Goal: Transaction & Acquisition: Purchase product/service

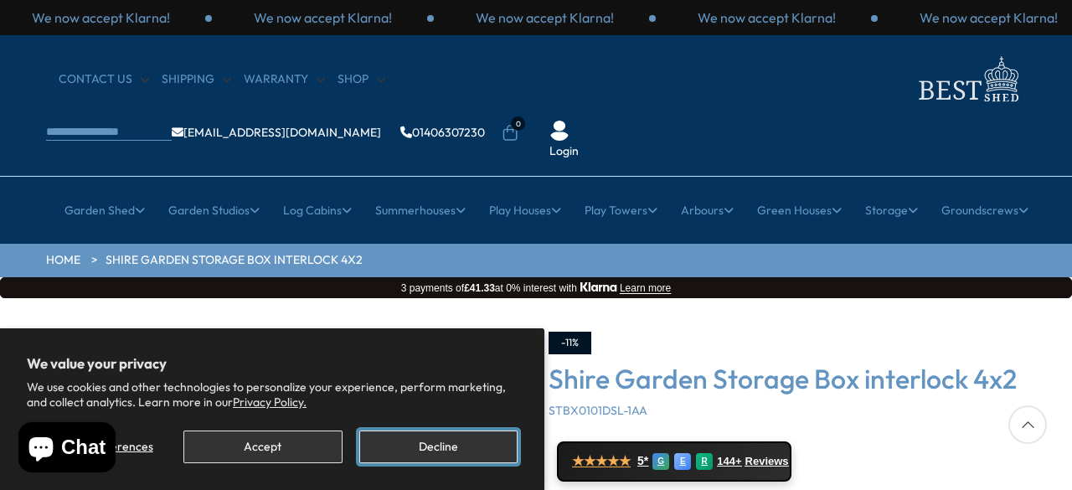
click at [491, 447] on button "Decline" at bounding box center [438, 447] width 158 height 33
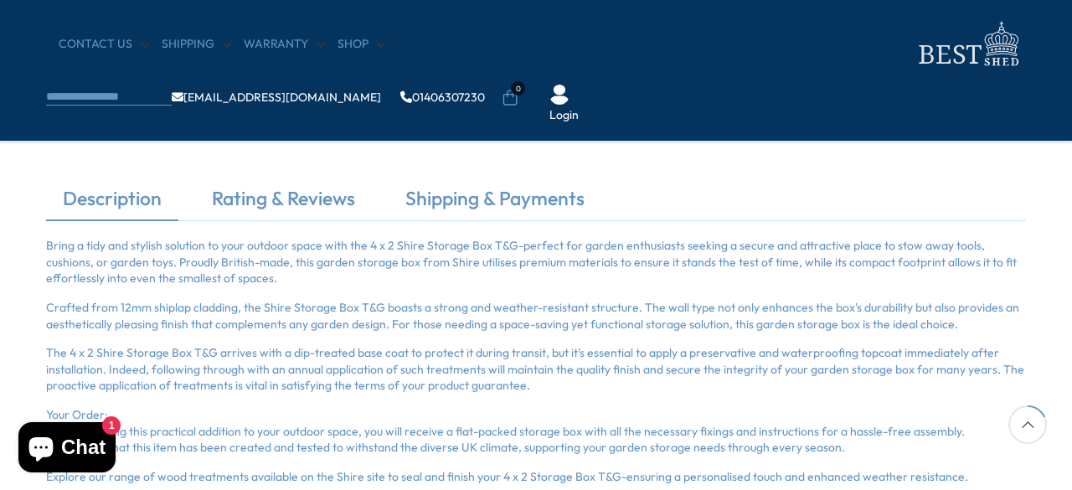
scroll to position [302, 0]
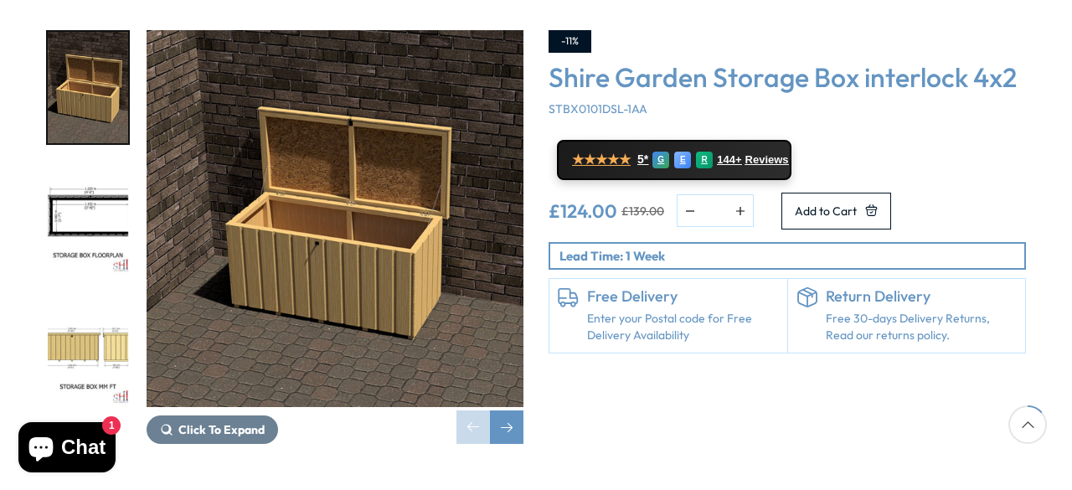
click at [97, 294] on img "3 / 8" at bounding box center [88, 349] width 80 height 111
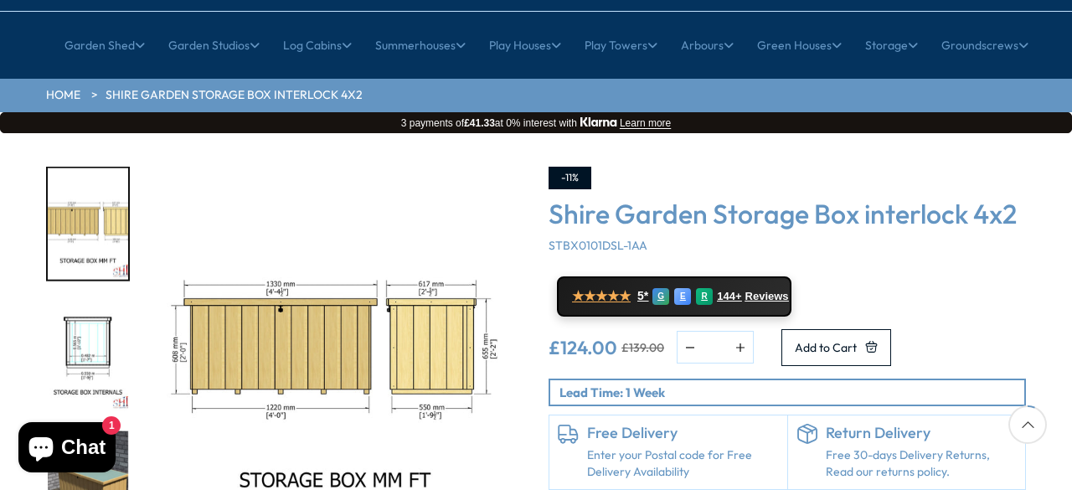
scroll to position [168, 0]
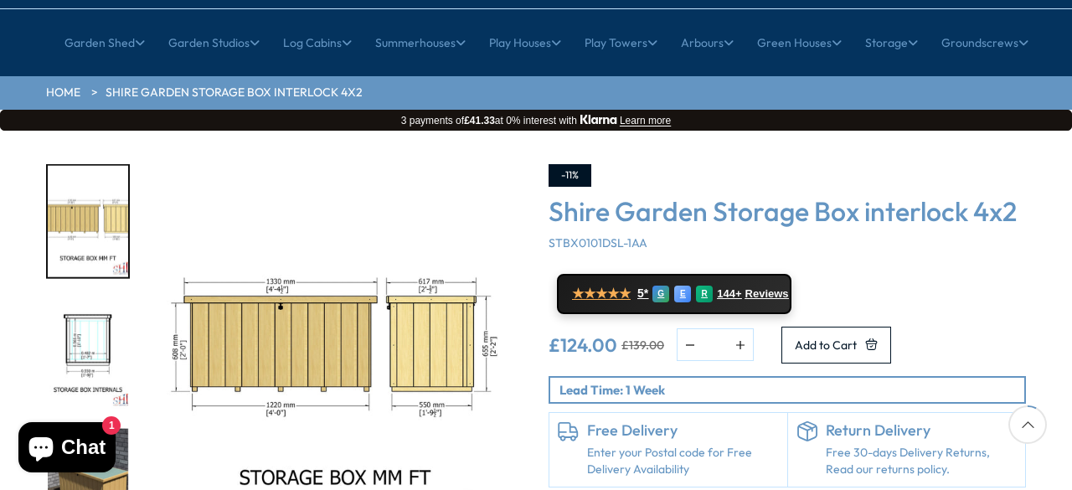
click at [448, 284] on img "3 / 8" at bounding box center [335, 352] width 377 height 377
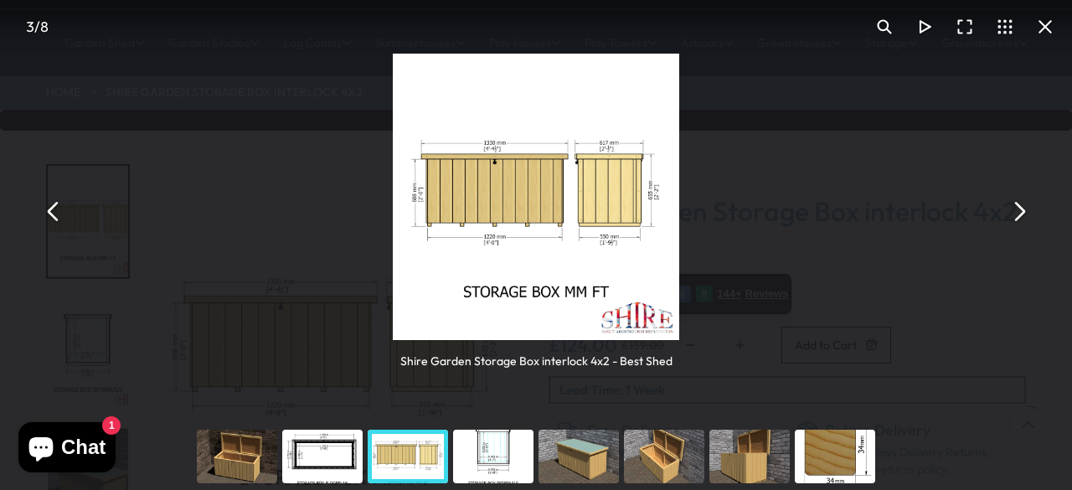
click at [1020, 216] on button "You can close this modal content with the ESC key" at bounding box center [1019, 212] width 40 height 40
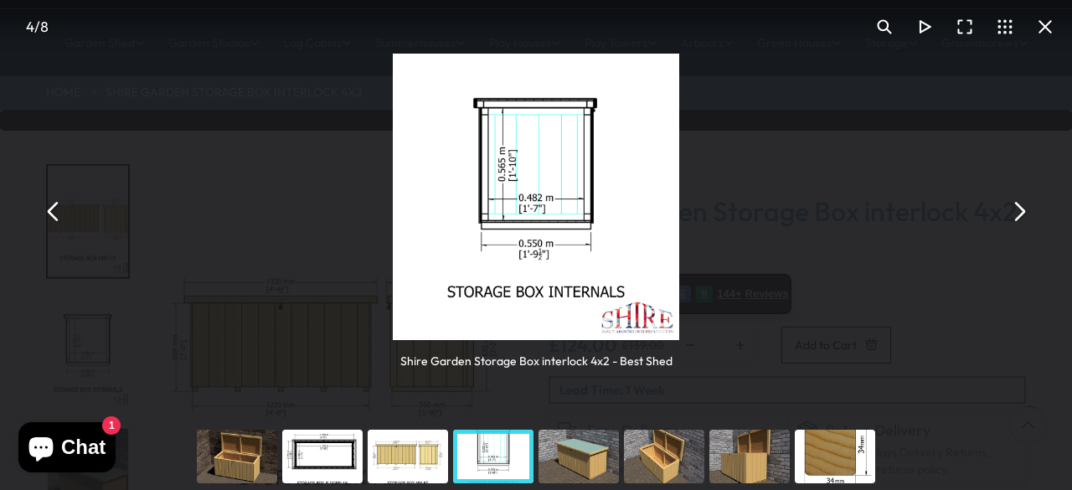
click at [1020, 216] on button "You can close this modal content with the ESC key" at bounding box center [1019, 212] width 40 height 40
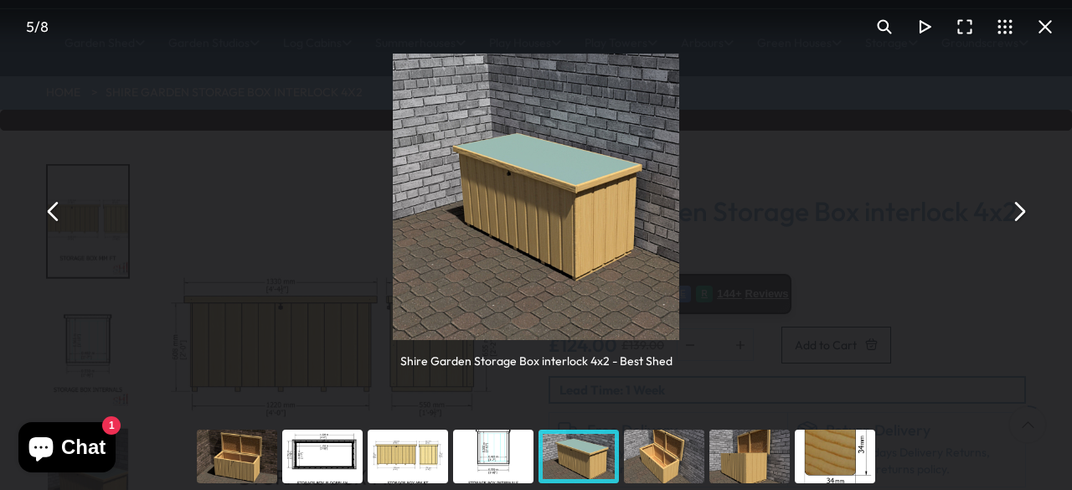
click at [1049, 25] on button "You can close this modal content with the ESC key" at bounding box center [1045, 27] width 40 height 40
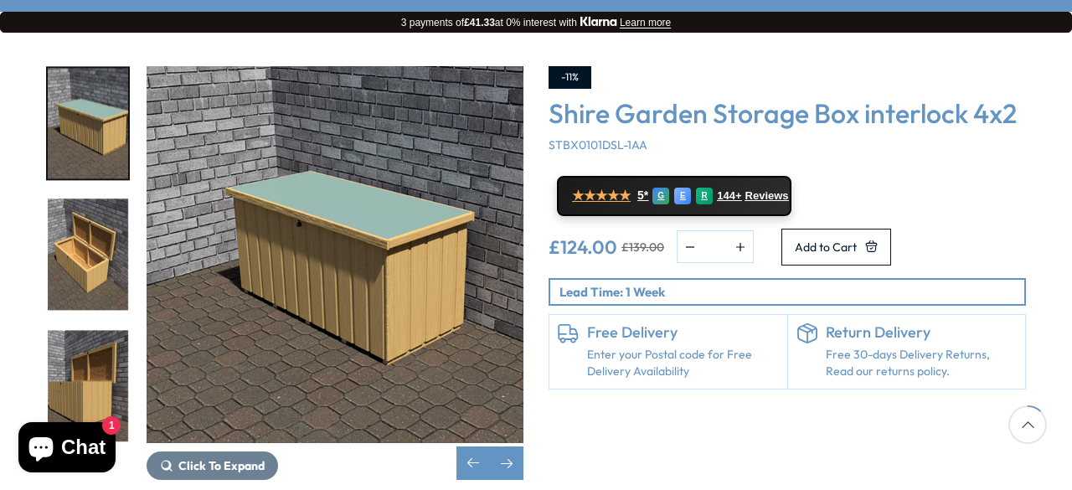
scroll to position [268, 0]
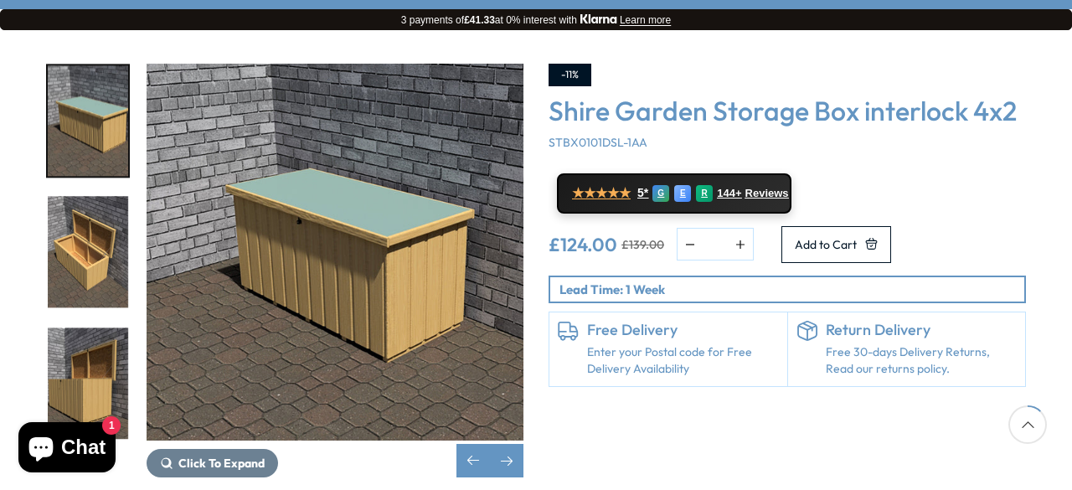
drag, startPoint x: 1049, startPoint y: 25, endPoint x: 875, endPoint y: 136, distance: 205.7
click at [875, 136] on div "Click To Expand Click To Expand Click To Expand Click To Expand Click To Expand…" at bounding box center [536, 283] width 1072 height 506
click at [518, 444] on div "Next slide" at bounding box center [507, 461] width 34 height 34
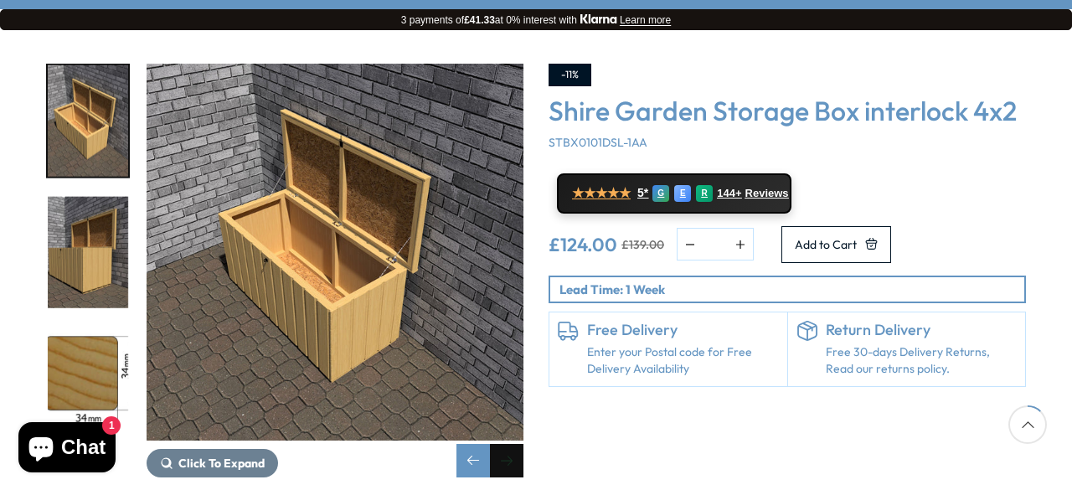
click at [518, 444] on div "Next slide" at bounding box center [507, 461] width 34 height 34
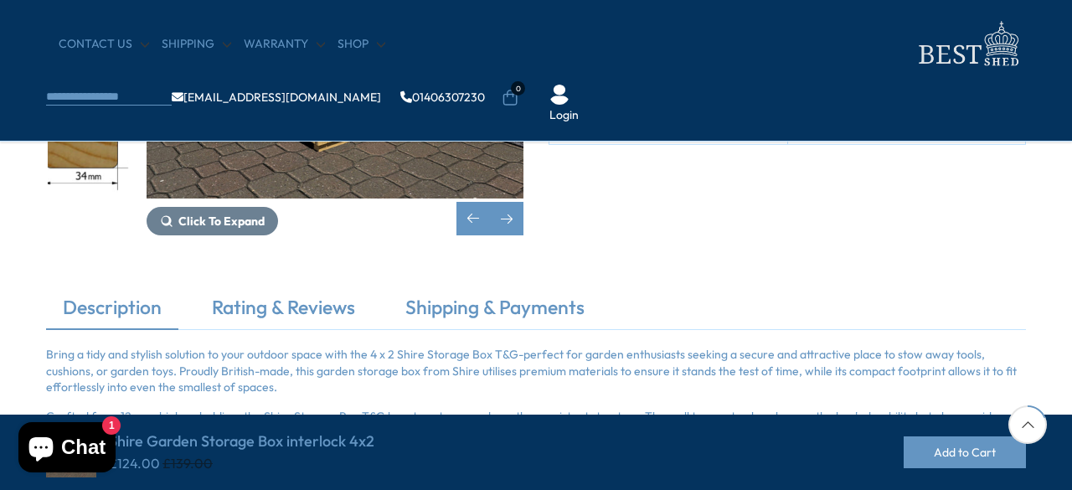
scroll to position [402, 0]
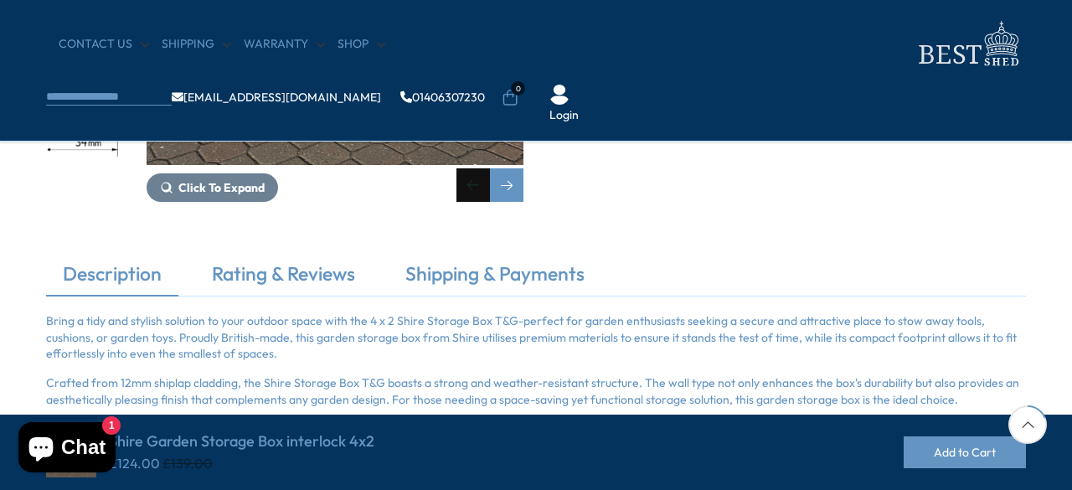
click at [478, 181] on div "Previous slide" at bounding box center [474, 185] width 34 height 34
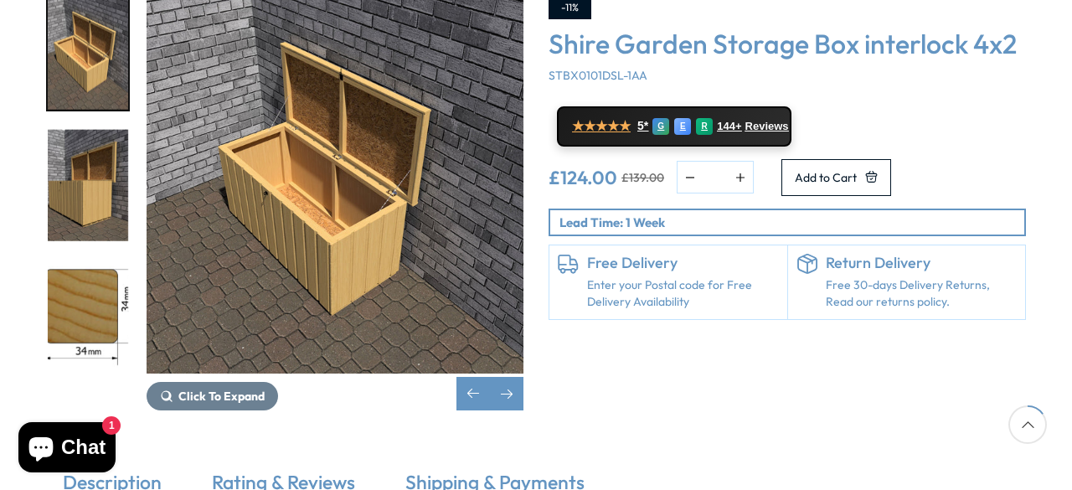
scroll to position [302, 0]
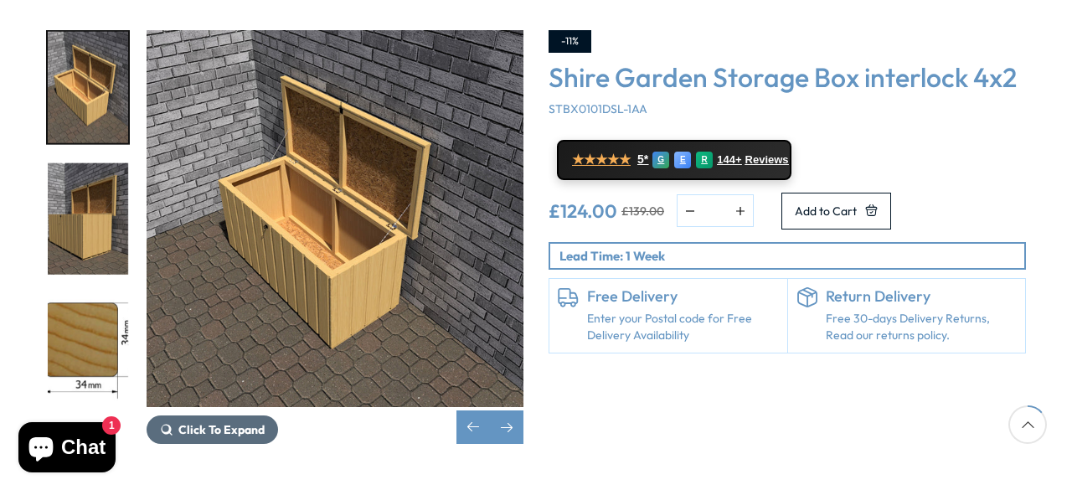
click at [230, 422] on span "Click To Expand" at bounding box center [221, 429] width 86 height 15
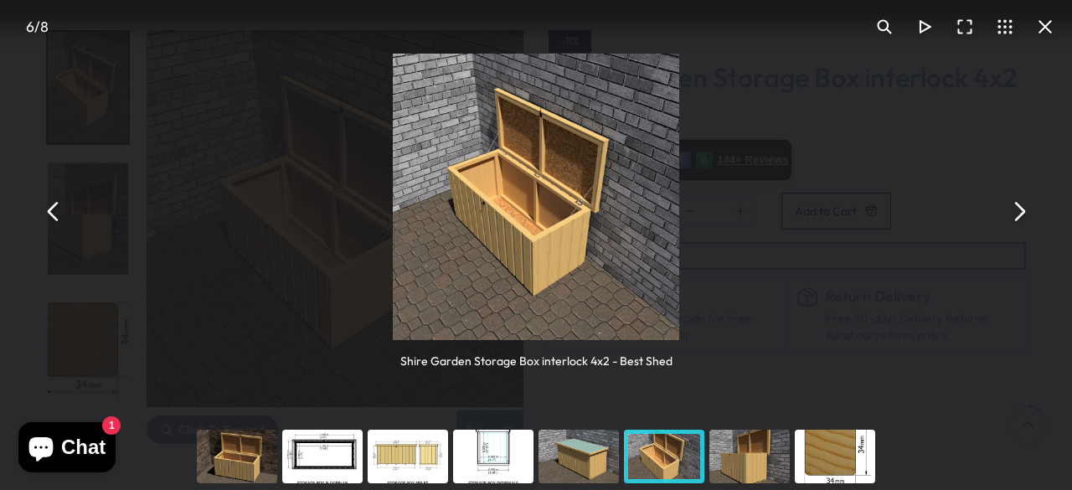
click at [421, 465] on div "You can close this modal content with the ESC key" at bounding box center [407, 456] width 85 height 67
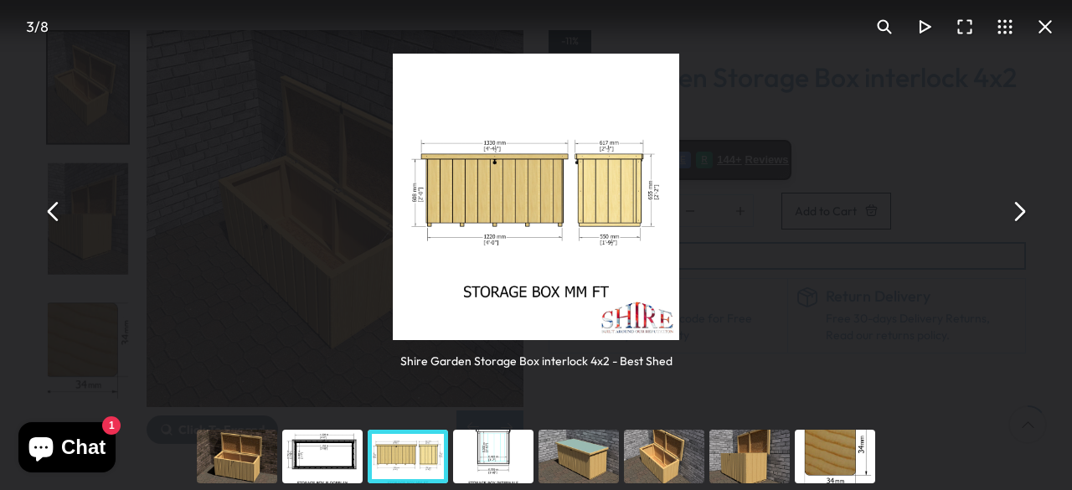
click at [592, 225] on img "You can close this modal content with the ESC key" at bounding box center [536, 197] width 287 height 287
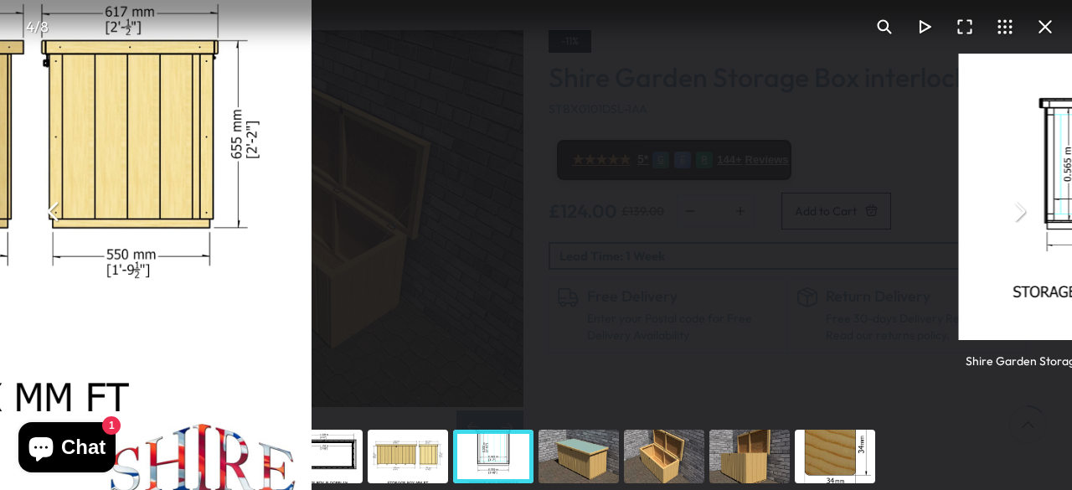
scroll to position [268, 0]
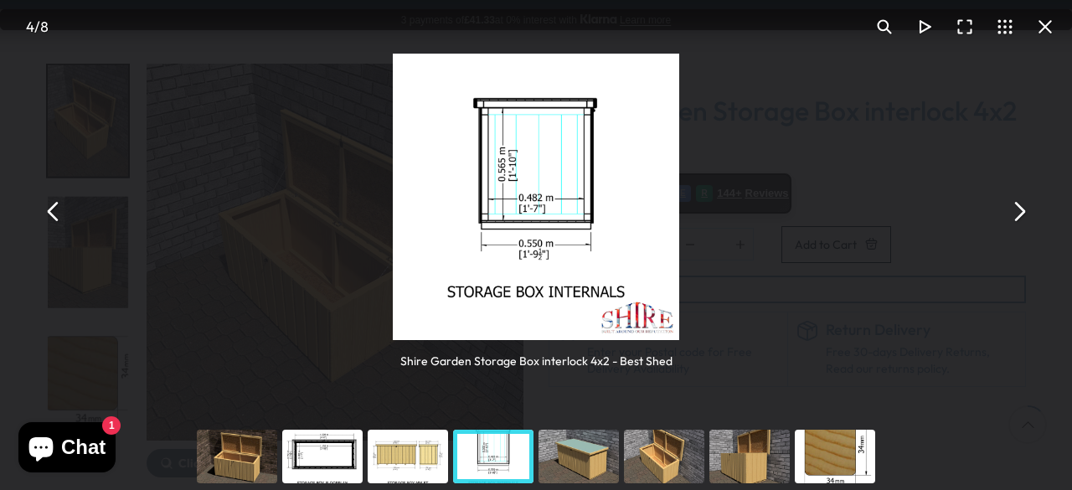
click at [1021, 217] on button "You can close this modal content with the ESC key" at bounding box center [1019, 212] width 40 height 40
